Goal: Transaction & Acquisition: Purchase product/service

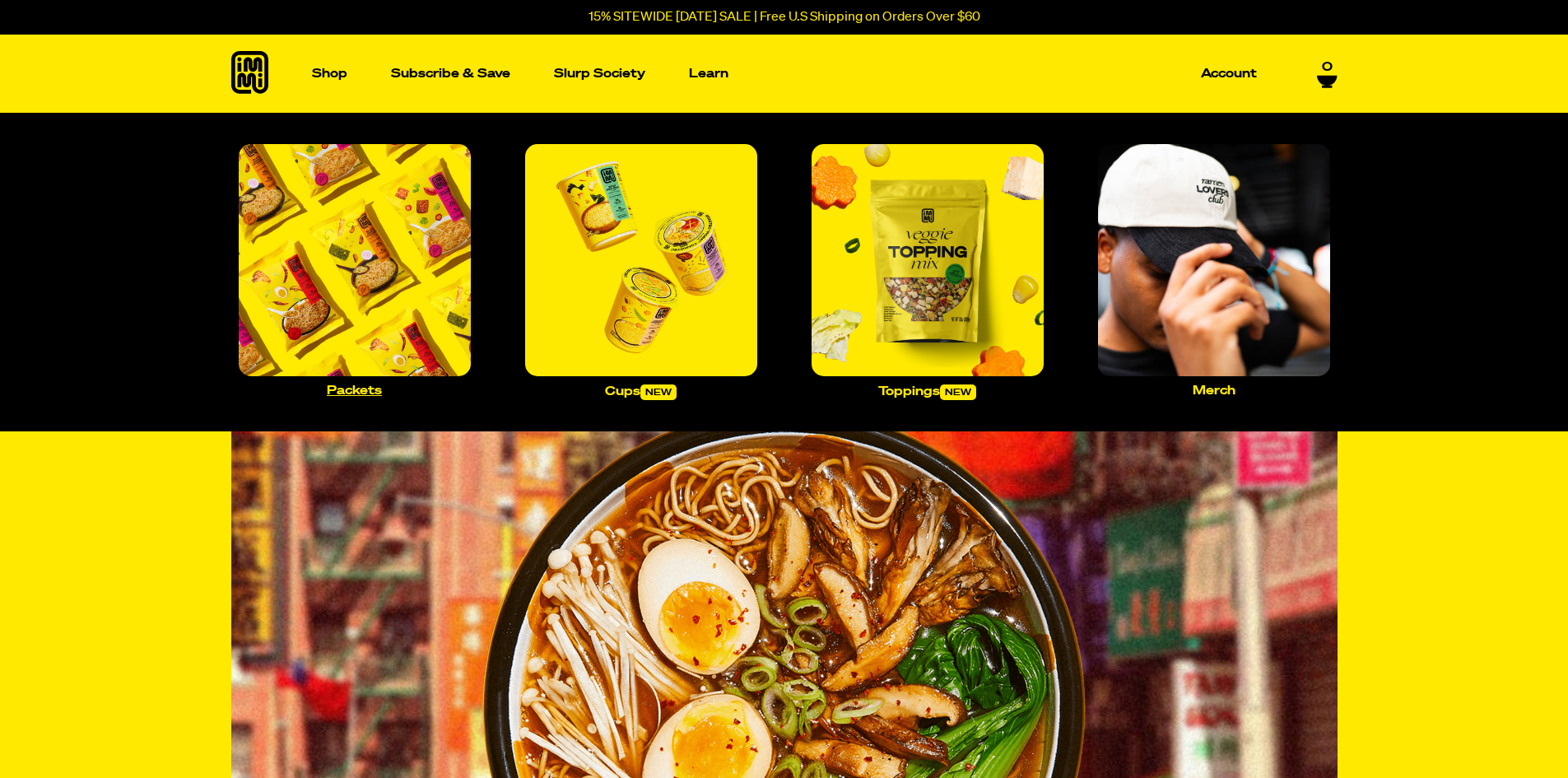
click at [399, 243] on img "Main navigation" at bounding box center [355, 260] width 232 height 232
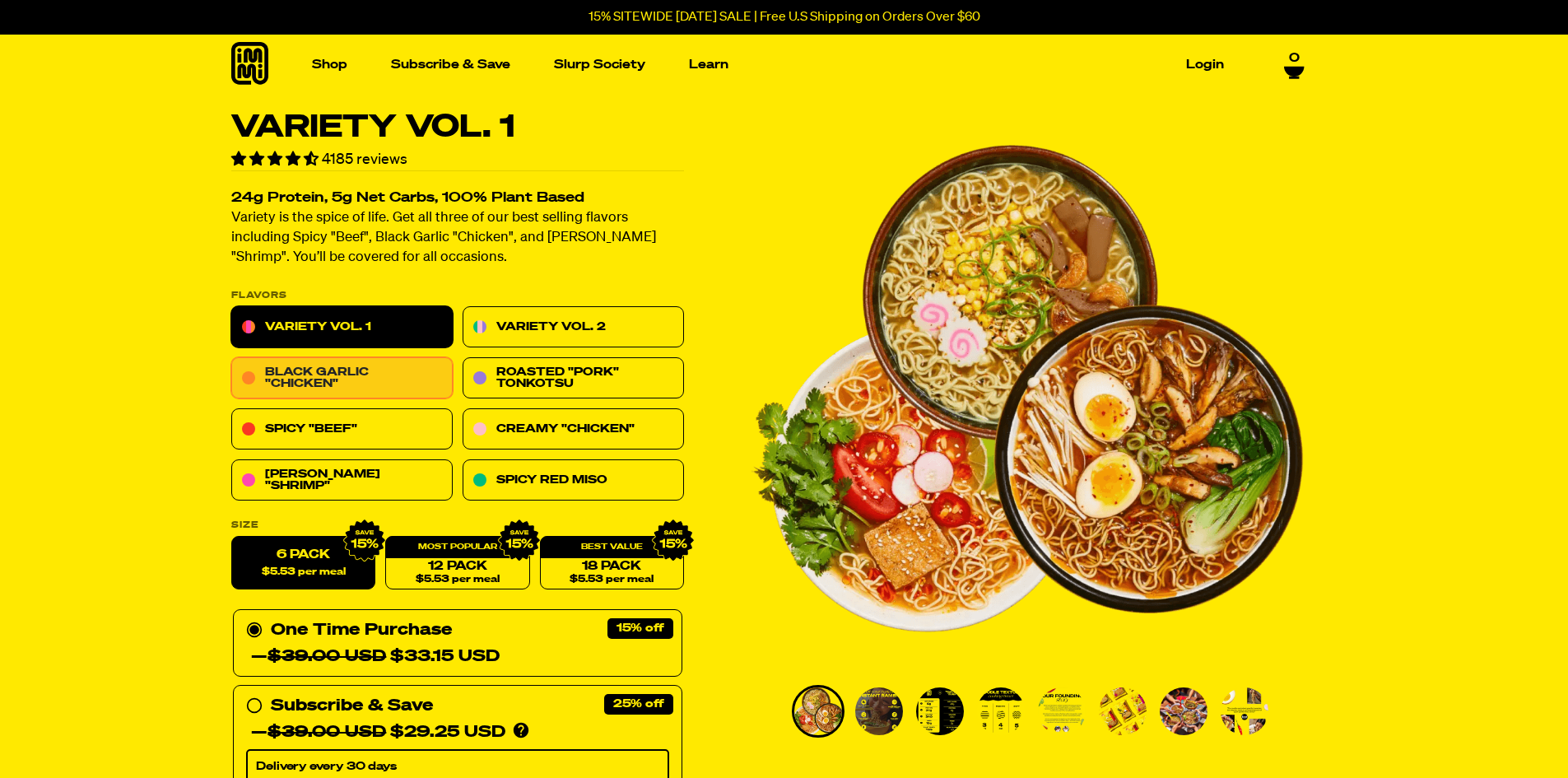
click at [303, 378] on link "Black Garlic "Chicken"" at bounding box center [341, 378] width 221 height 41
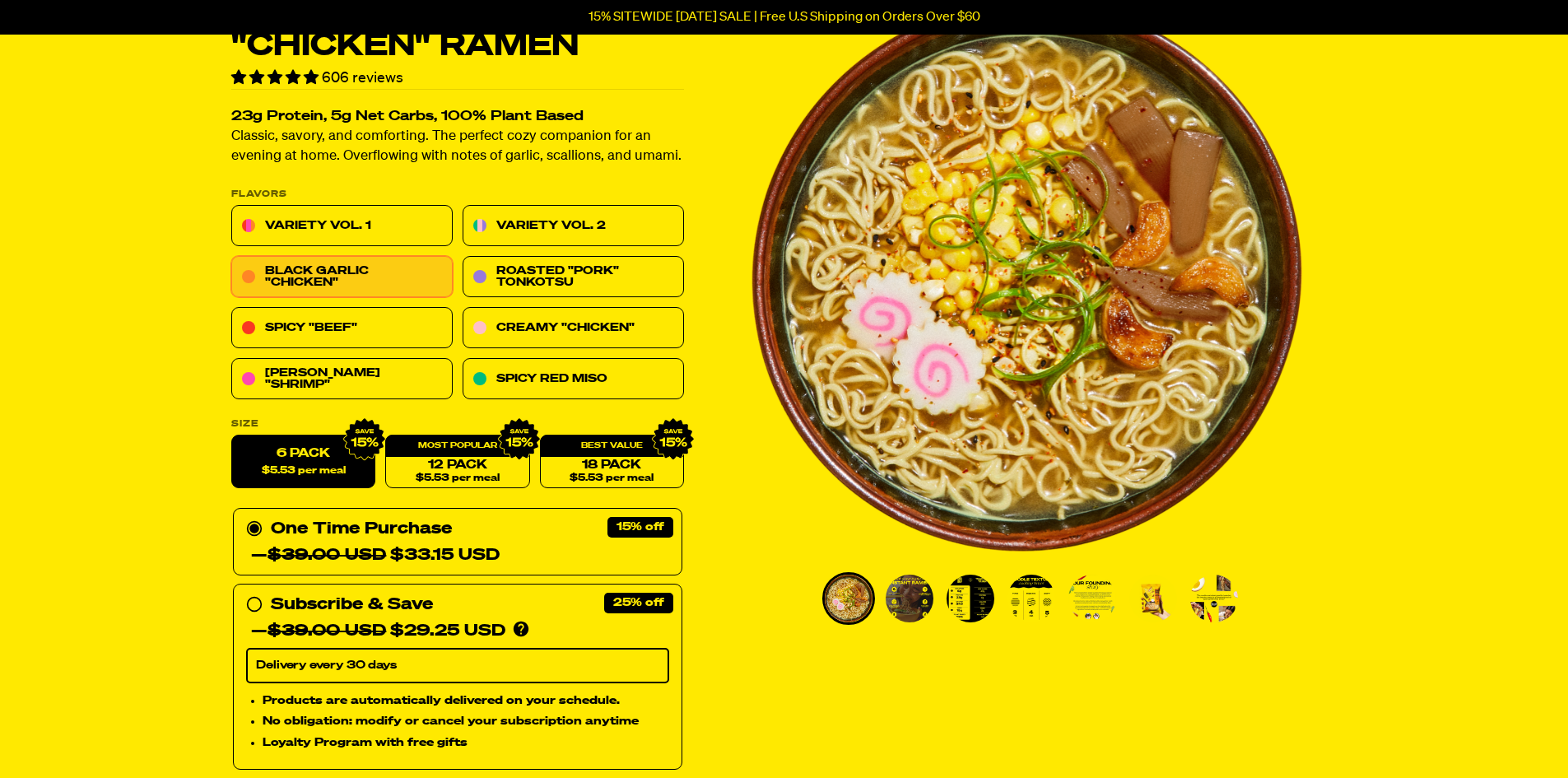
scroll to position [165, 0]
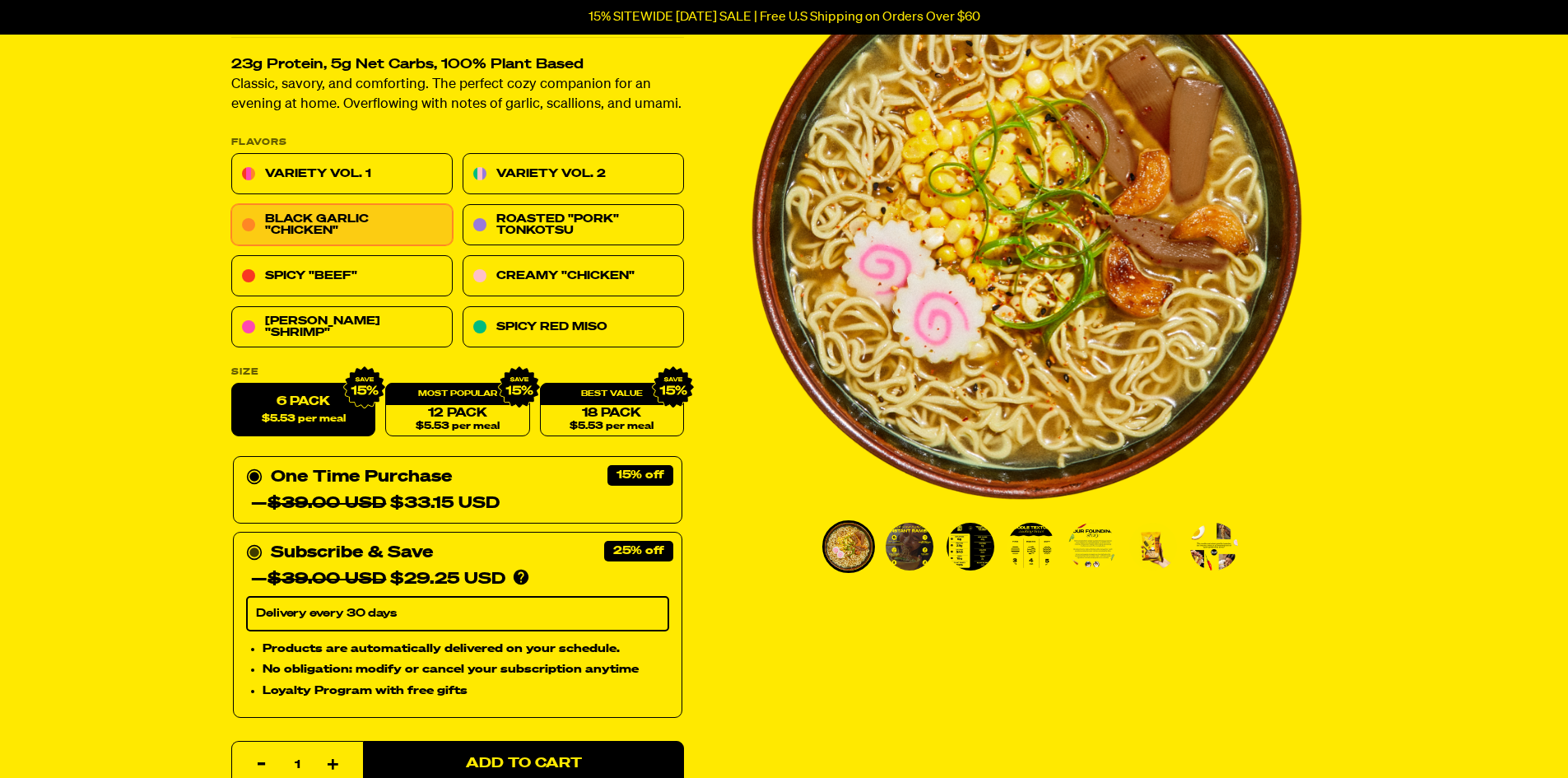
click at [255, 548] on icon at bounding box center [254, 553] width 17 height 17
click at [255, 540] on input "Subscribe & Save 25% — $39.00 USD $29.25 USD You'll receive your selected flavo…" at bounding box center [251, 540] width 11 height 0
click at [647, 413] on link "18 Pack $5.53 per meal" at bounding box center [610, 411] width 144 height 54
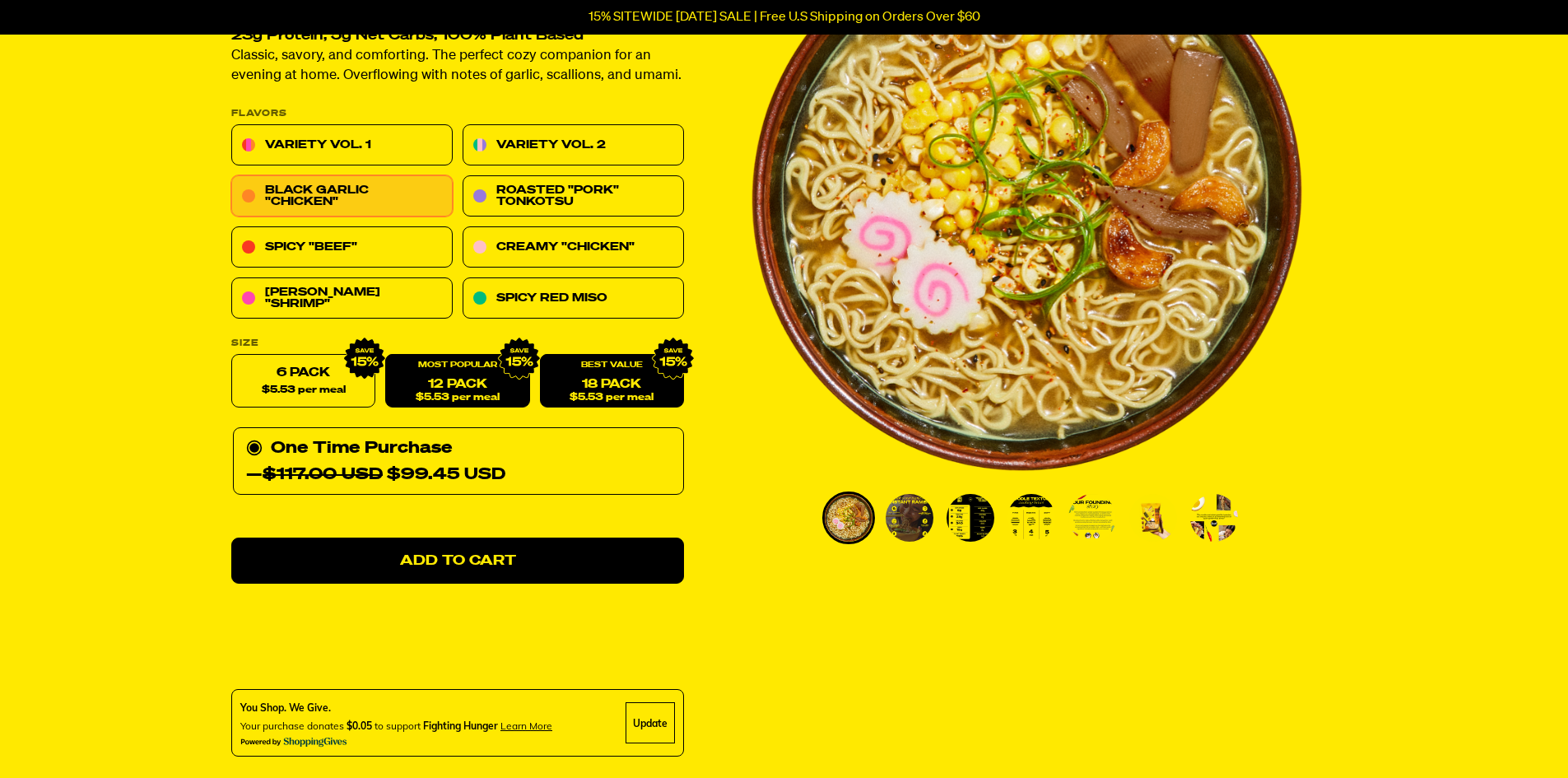
scroll to position [165, 0]
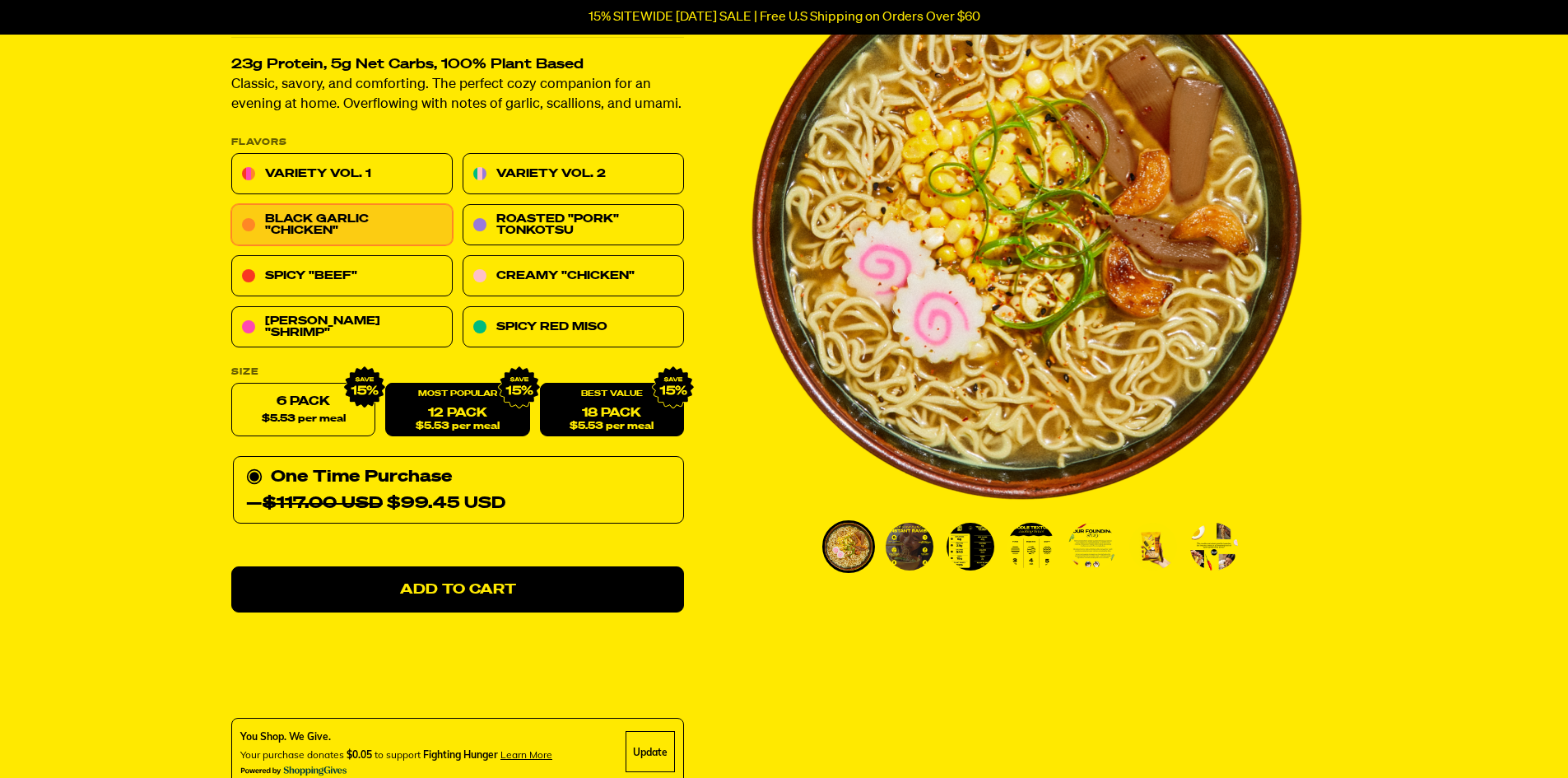
click at [424, 423] on span "$5.53 per meal" at bounding box center [456, 427] width 84 height 11
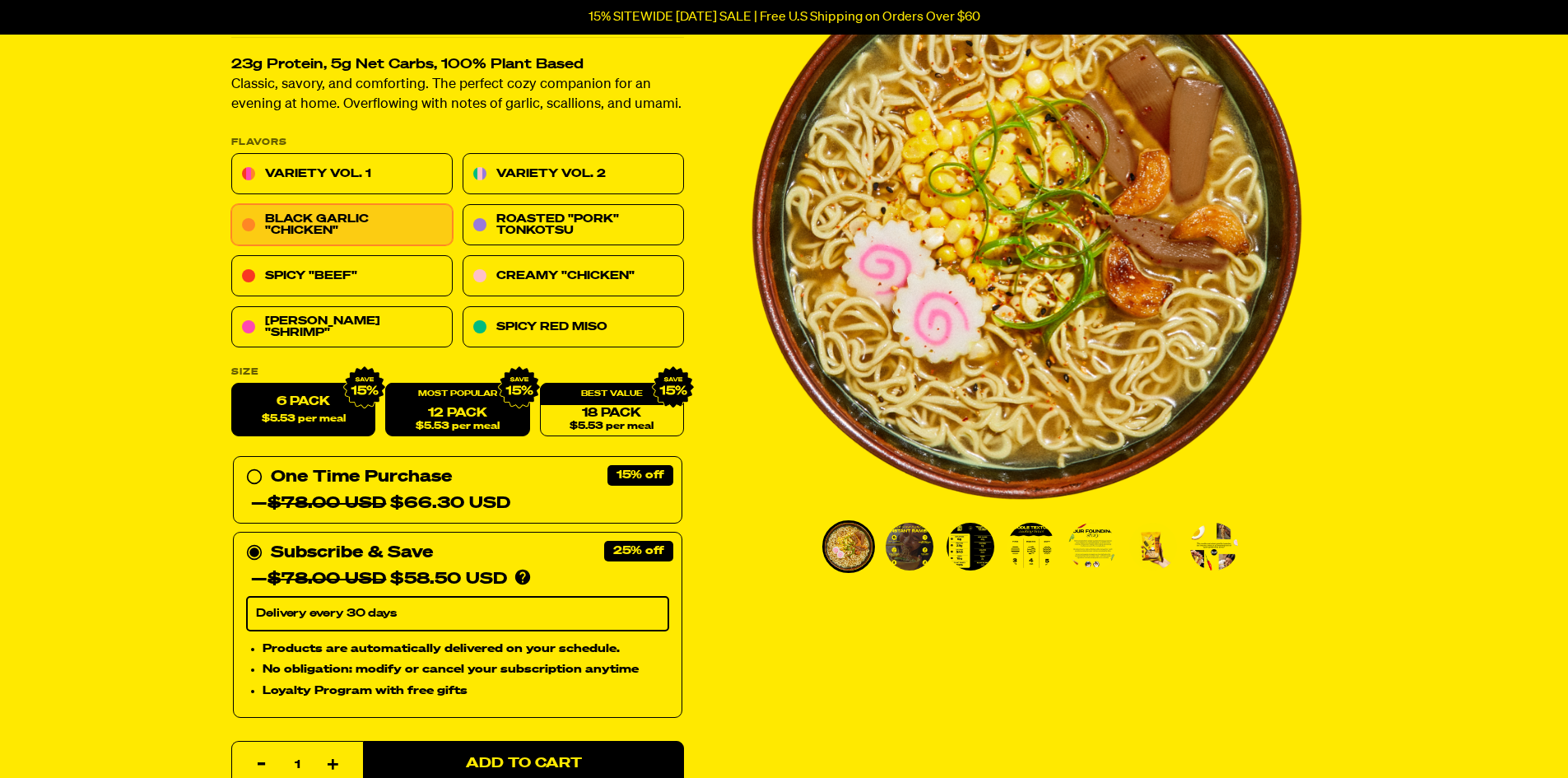
click at [323, 428] on label "6 Pack $5.53 per meal" at bounding box center [302, 411] width 144 height 54
click at [232, 384] on input "6 Pack $5.53 per meal" at bounding box center [231, 384] width 1 height 1
radio input "true"
click at [588, 16] on p "15% SITEWIDE [DATE] SALE | Free U.S Shipping on Orders Over $60" at bounding box center [784, 17] width 392 height 15
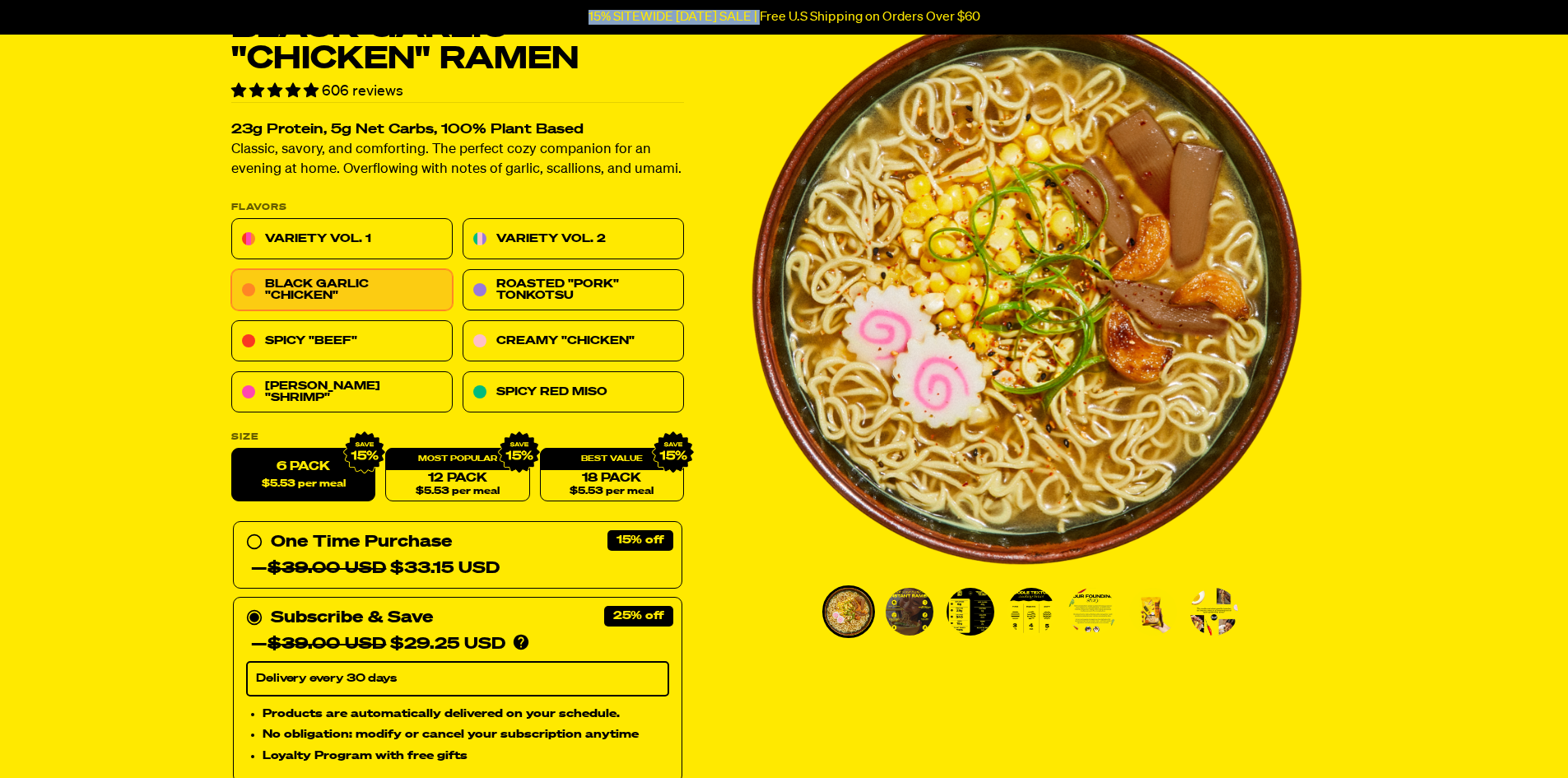
scroll to position [76, 0]
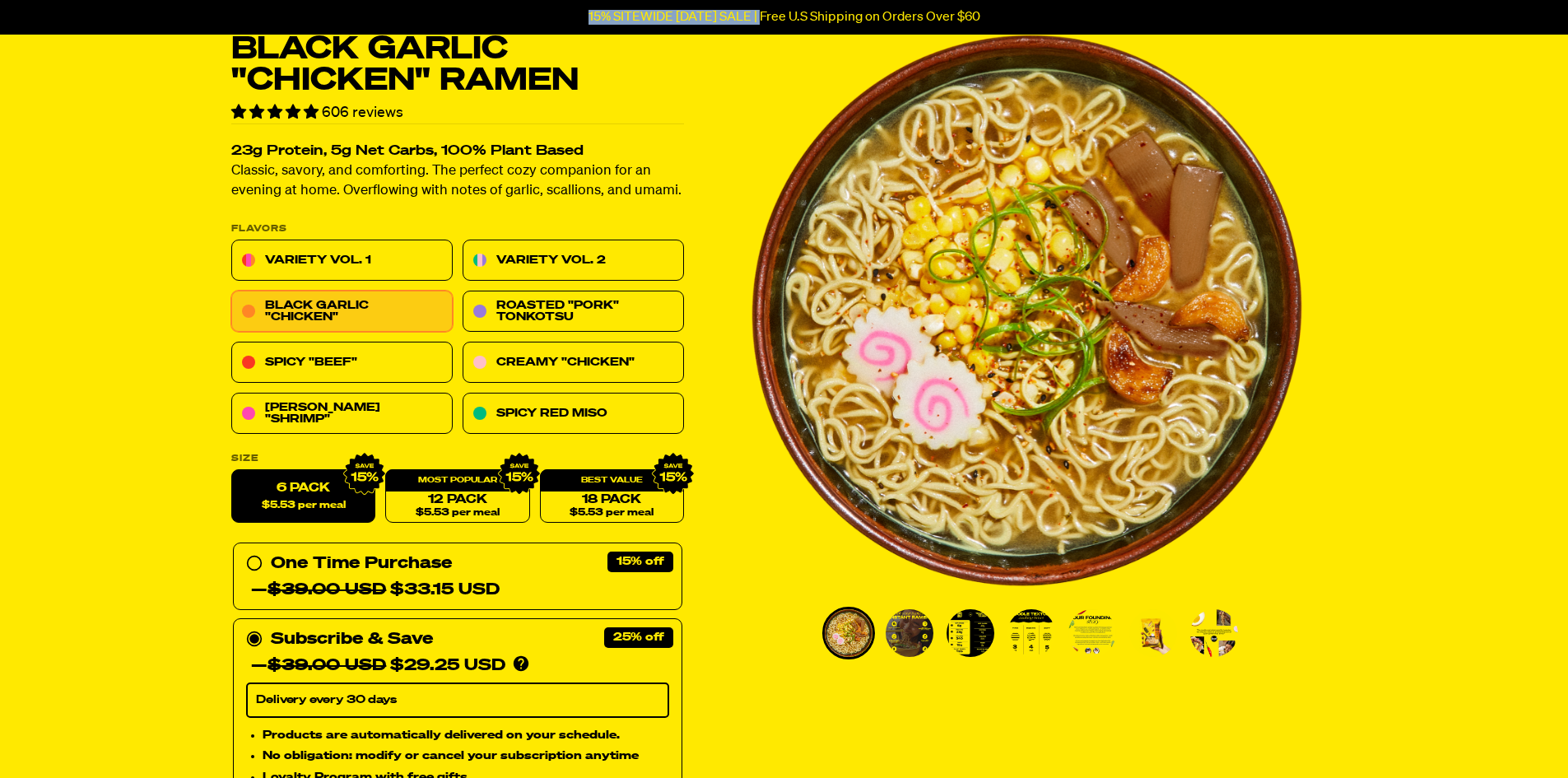
drag, startPoint x: 579, startPoint y: 16, endPoint x: 750, endPoint y: 13, distance: 171.0
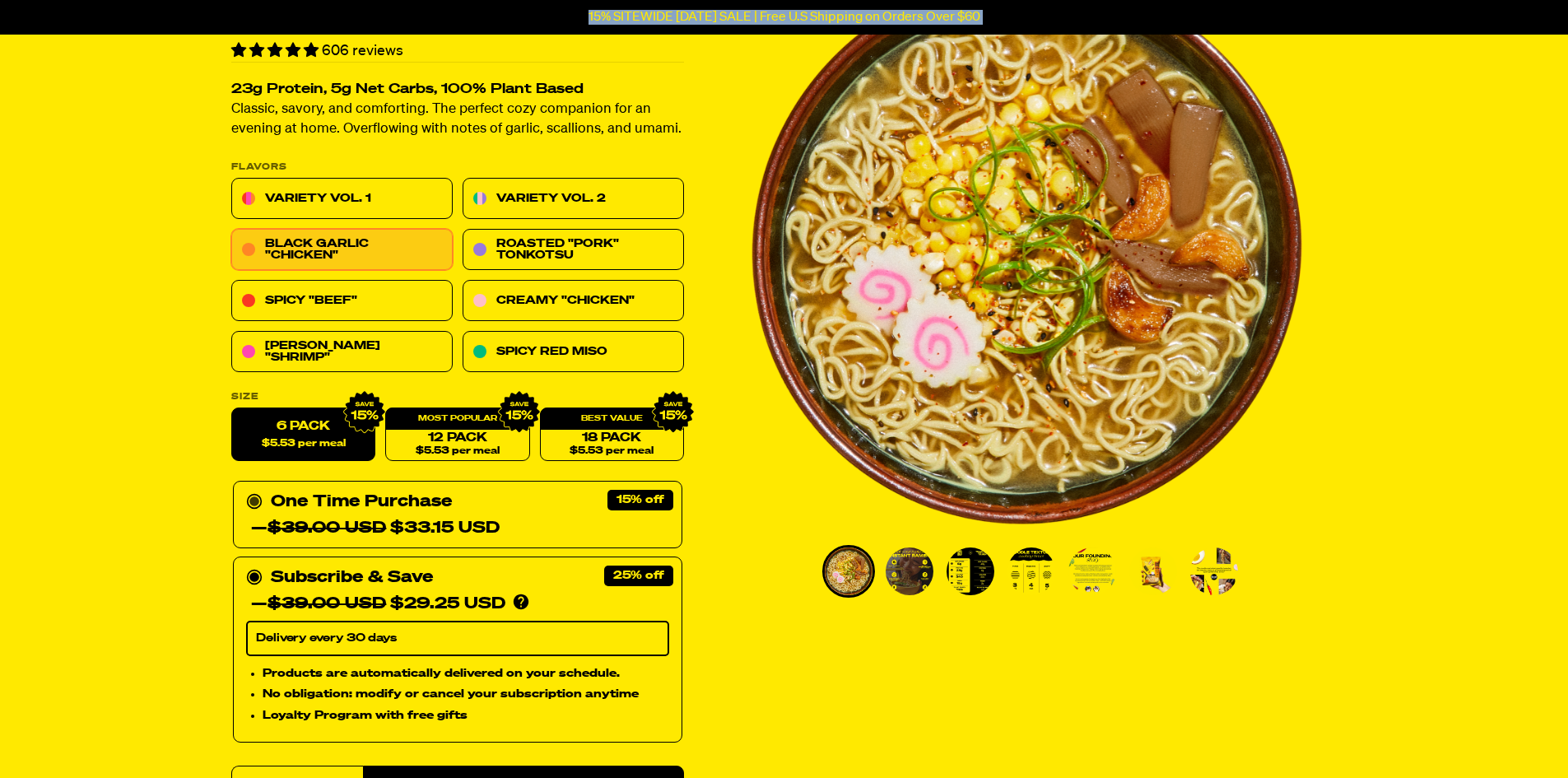
scroll to position [159, 0]
